Goal: Information Seeking & Learning: Learn about a topic

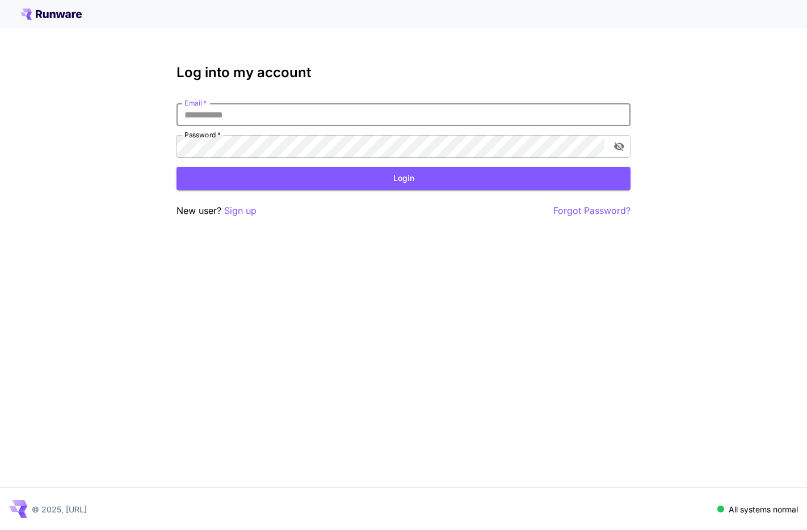
click at [296, 112] on input "Email   *" at bounding box center [404, 114] width 454 height 23
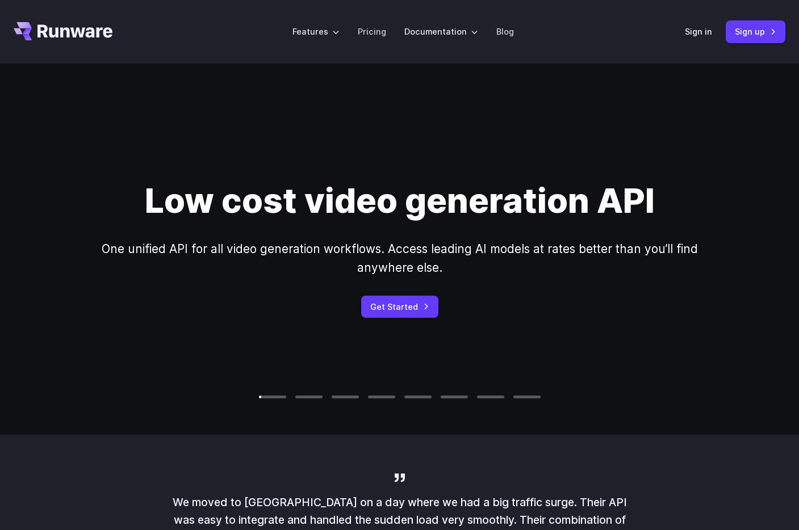
click at [68, 36] on icon "Go to /" at bounding box center [74, 30] width 75 height 13
click at [385, 28] on link "Pricing" at bounding box center [372, 31] width 28 height 13
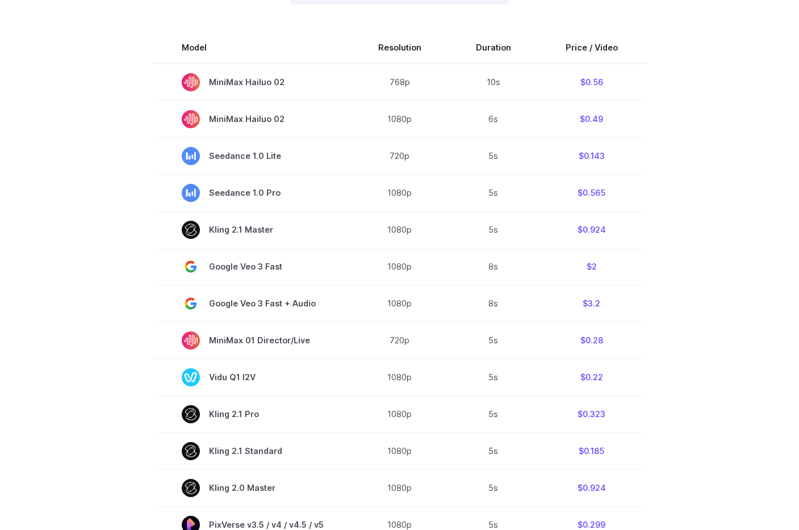
scroll to position [226, 0]
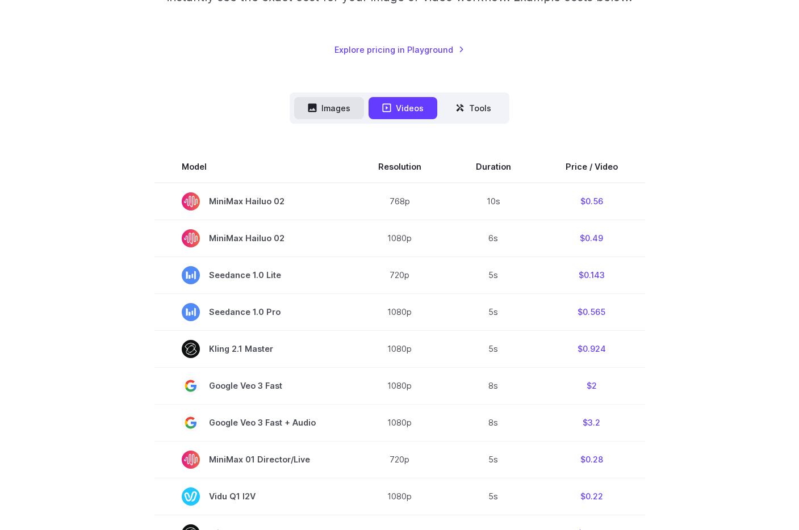
click at [344, 110] on button "Images" at bounding box center [329, 108] width 70 height 22
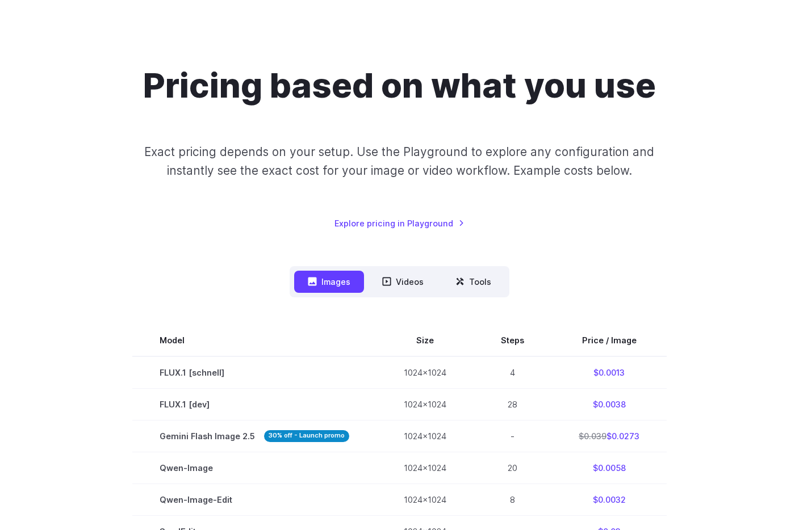
scroll to position [0, 0]
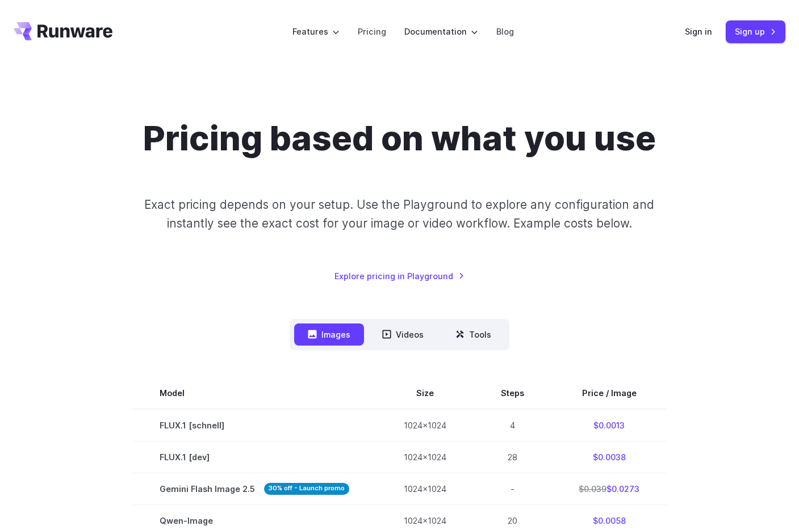
click at [491, 162] on div "Pricing based on what you use Exact pricing depends on your setup. Use the Play…" at bounding box center [399, 200] width 771 height 165
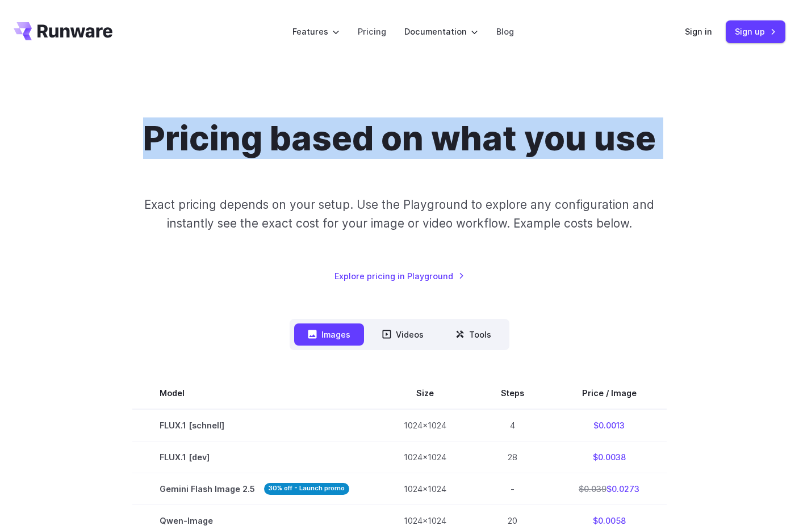
click at [491, 162] on div "Pricing based on what you use Exact pricing depends on your setup. Use the Play…" at bounding box center [399, 200] width 771 height 165
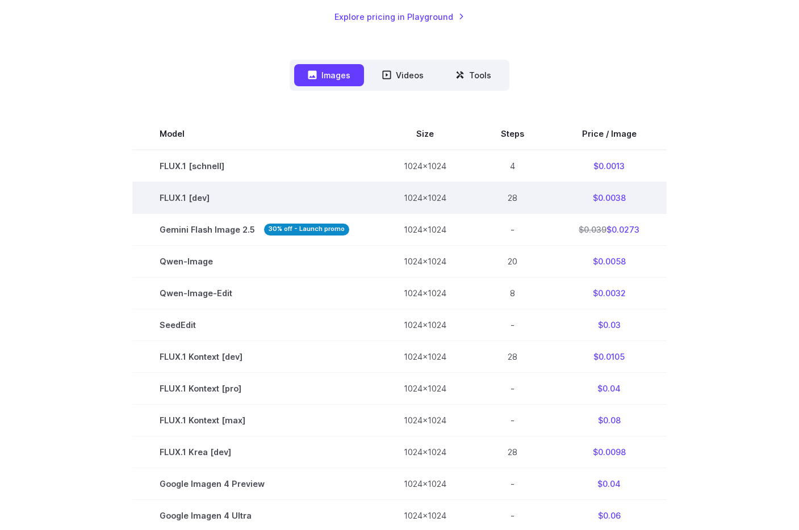
scroll to position [199, 0]
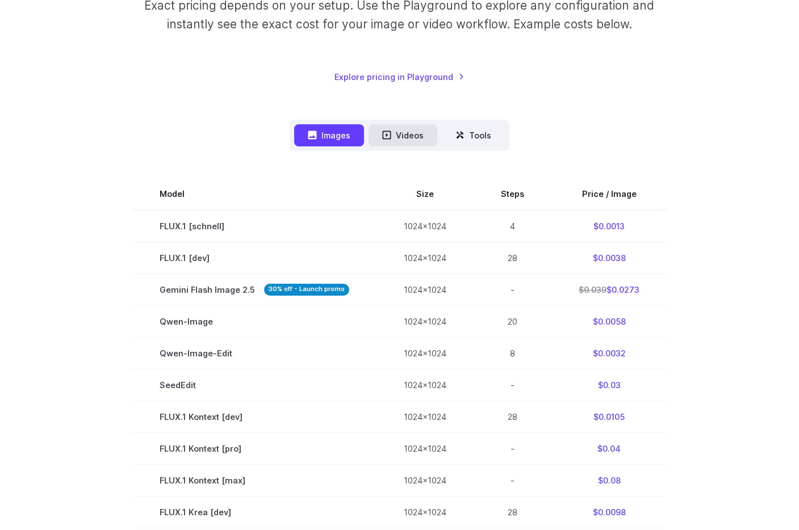
click at [397, 127] on button "Videos" at bounding box center [402, 135] width 69 height 22
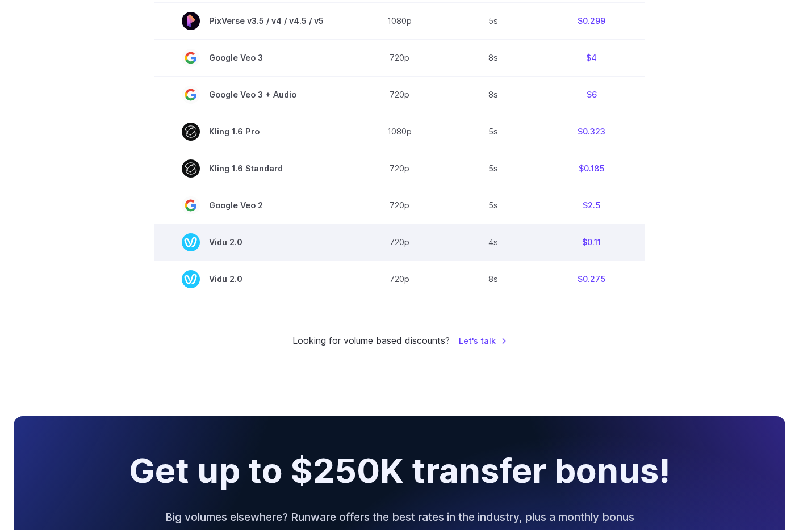
scroll to position [850, 0]
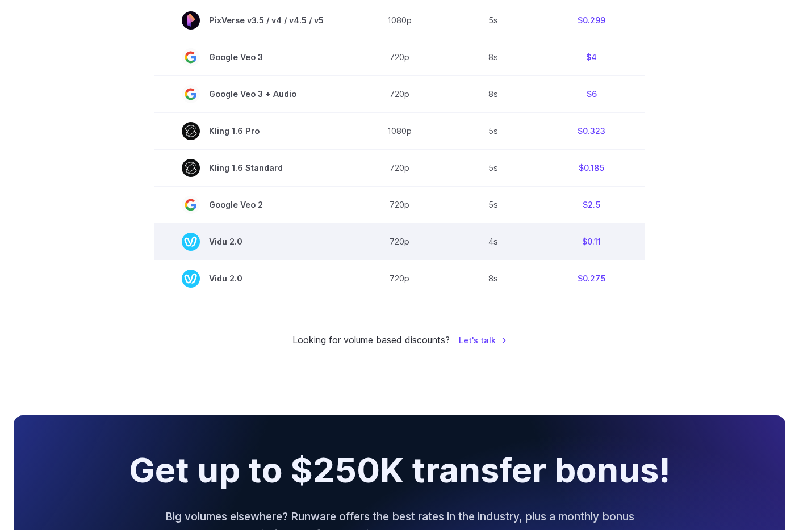
drag, startPoint x: 209, startPoint y: 242, endPoint x: 258, endPoint y: 242, distance: 48.2
click at [258, 242] on span "Vidu 2.0" at bounding box center [253, 242] width 142 height 18
drag, startPoint x: 209, startPoint y: 240, endPoint x: 267, endPoint y: 241, distance: 57.9
click at [267, 241] on span "Vidu 2.0" at bounding box center [253, 242] width 142 height 18
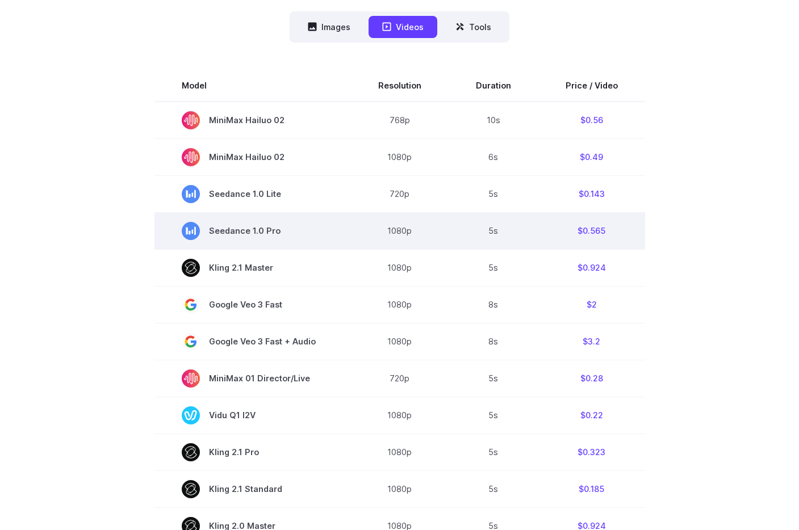
scroll to position [866, 0]
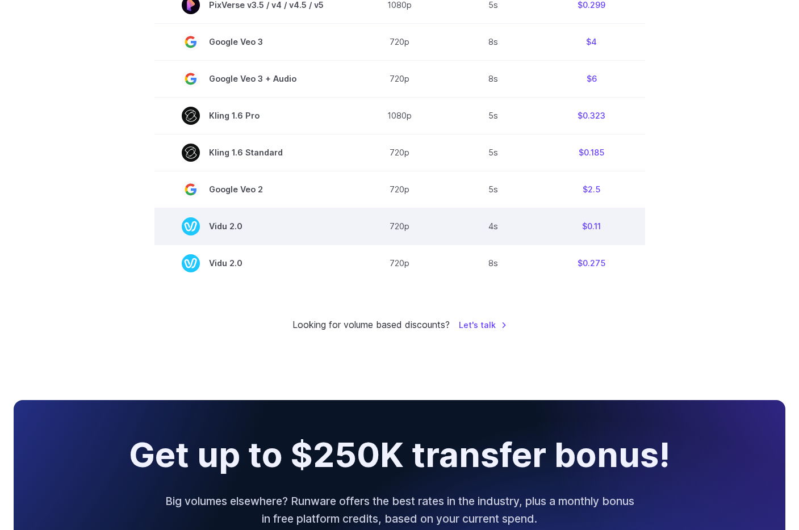
drag, startPoint x: 393, startPoint y: 225, endPoint x: 447, endPoint y: 225, distance: 54.5
click at [393, 225] on td "720p" at bounding box center [400, 226] width 98 height 37
click at [447, 225] on td "720p" at bounding box center [400, 226] width 98 height 37
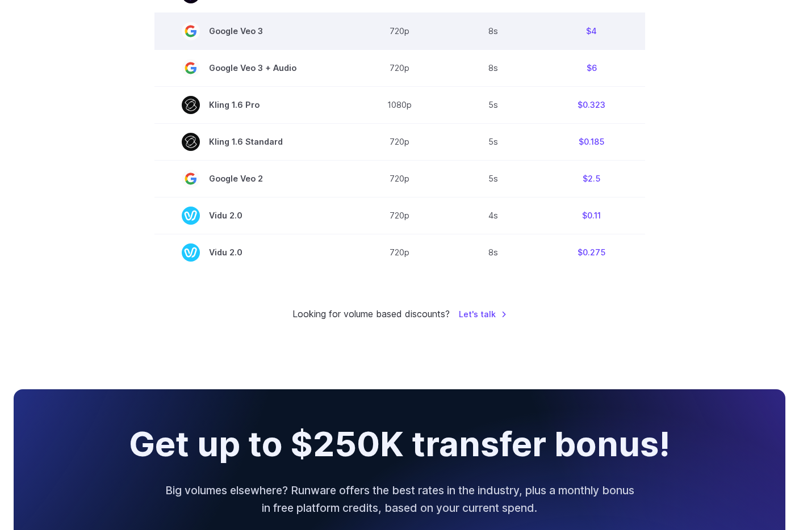
scroll to position [877, 0]
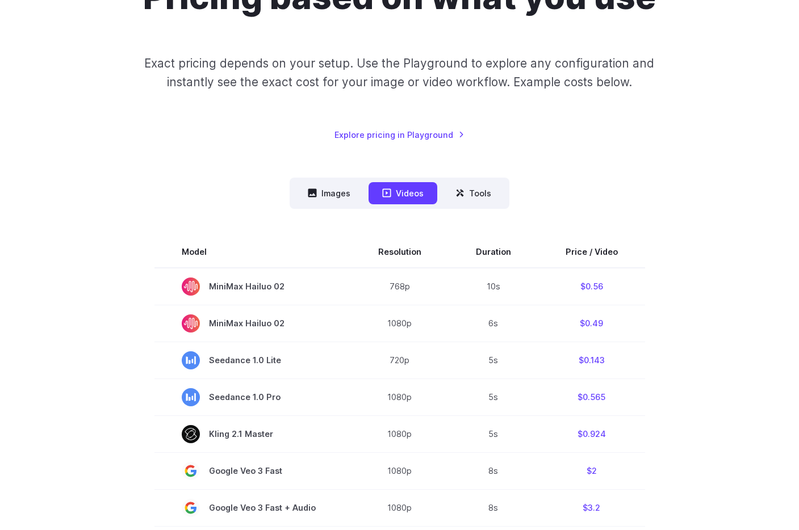
scroll to position [0, 0]
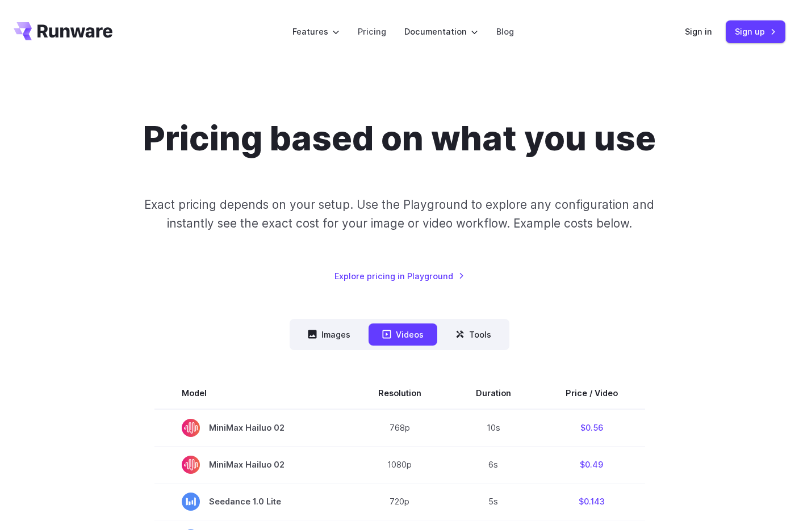
click at [606, 147] on h1 "Pricing based on what you use" at bounding box center [399, 138] width 513 height 41
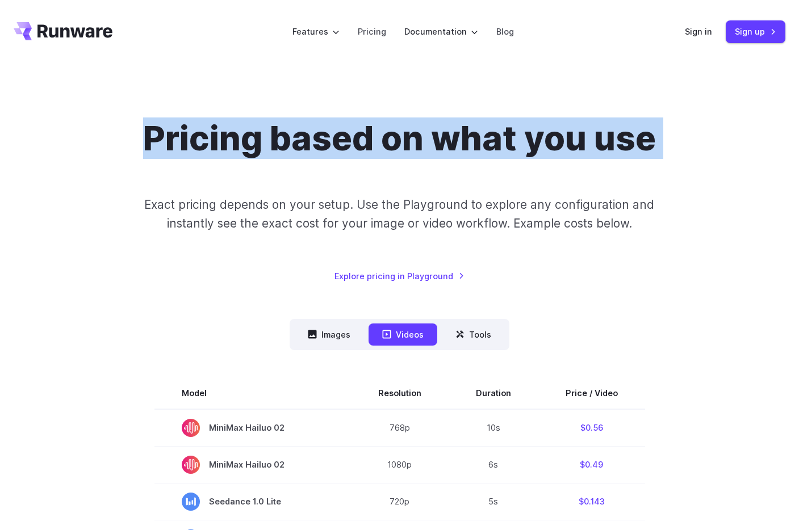
click at [606, 147] on h1 "Pricing based on what you use" at bounding box center [399, 138] width 513 height 41
click at [696, 191] on div "Pricing based on what you use Exact pricing depends on your setup. Use the Play…" at bounding box center [399, 200] width 771 height 165
